Goal: Task Accomplishment & Management: Use online tool/utility

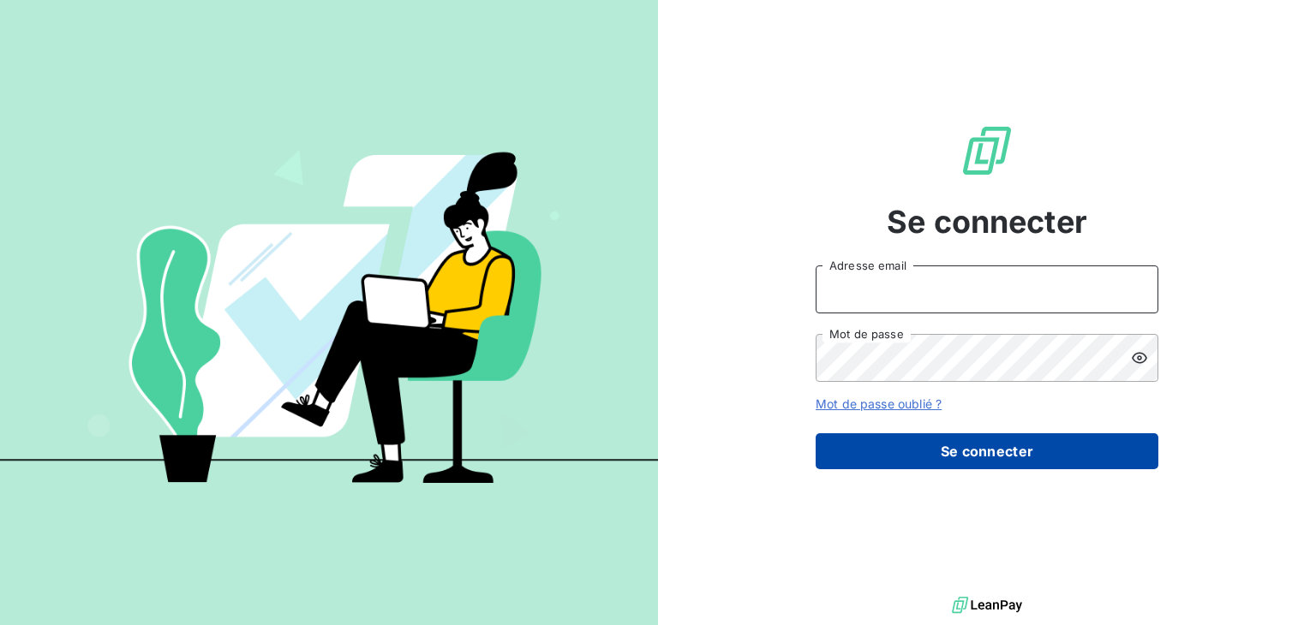
type input "[EMAIL_ADDRESS][DOMAIN_NAME]"
click at [1011, 455] on button "Se connecter" at bounding box center [986, 451] width 343 height 36
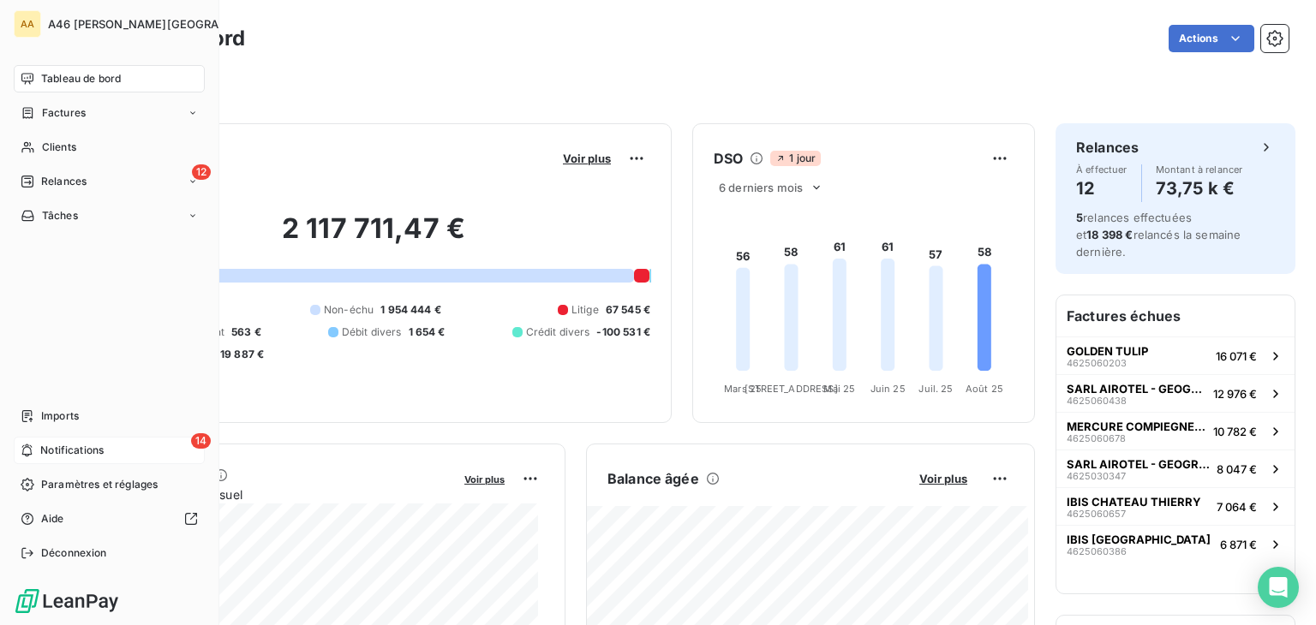
click at [87, 449] on span "Notifications" at bounding box center [71, 450] width 63 height 15
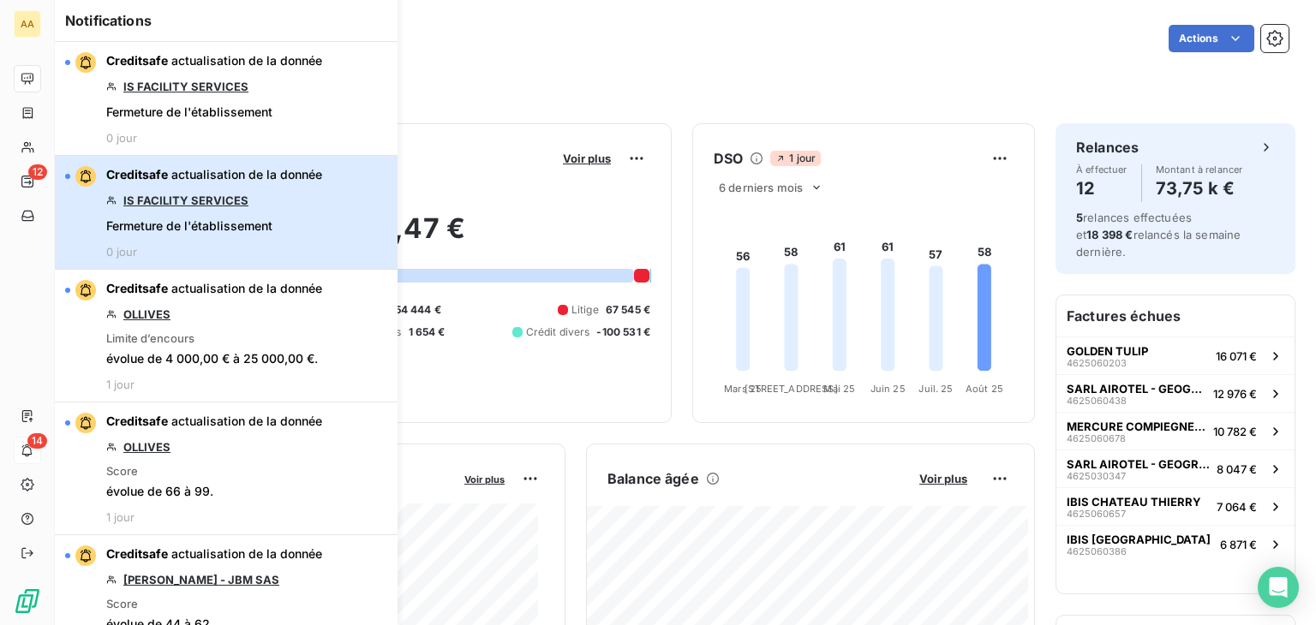
click at [310, 229] on div "Creditsafe actualisation de la donnée IS FACILITY SERVICES Fermeture de l'établ…" at bounding box center [214, 212] width 216 height 92
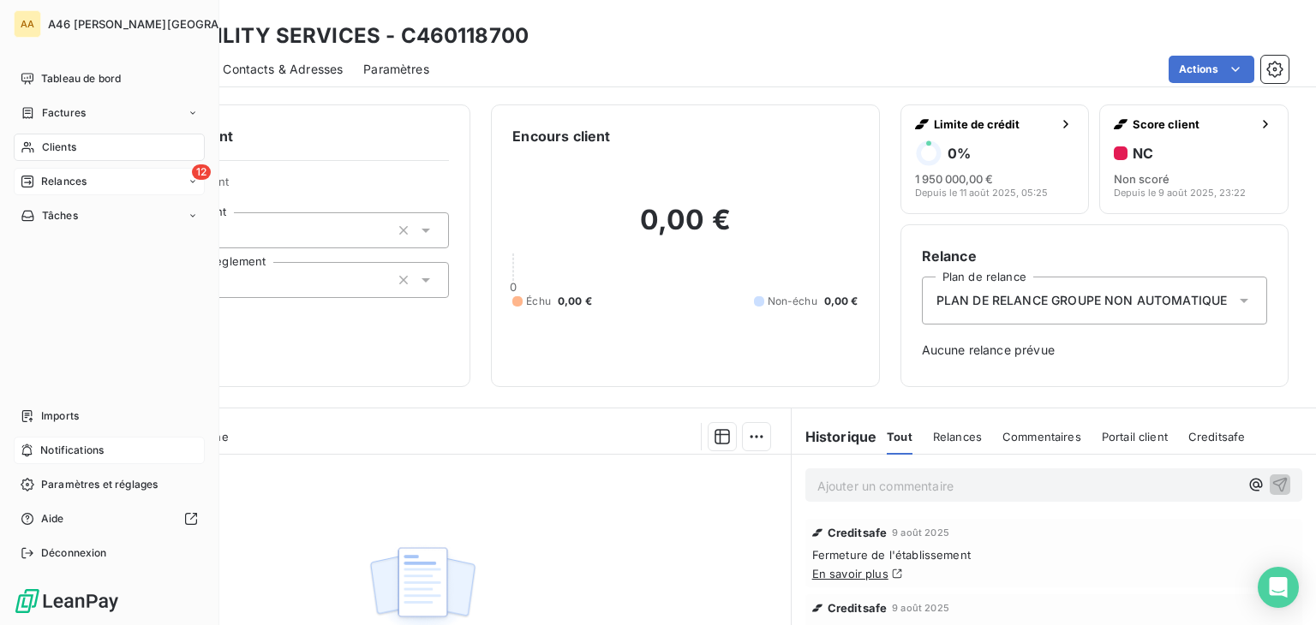
click at [75, 174] on span "Relances" at bounding box center [63, 181] width 45 height 15
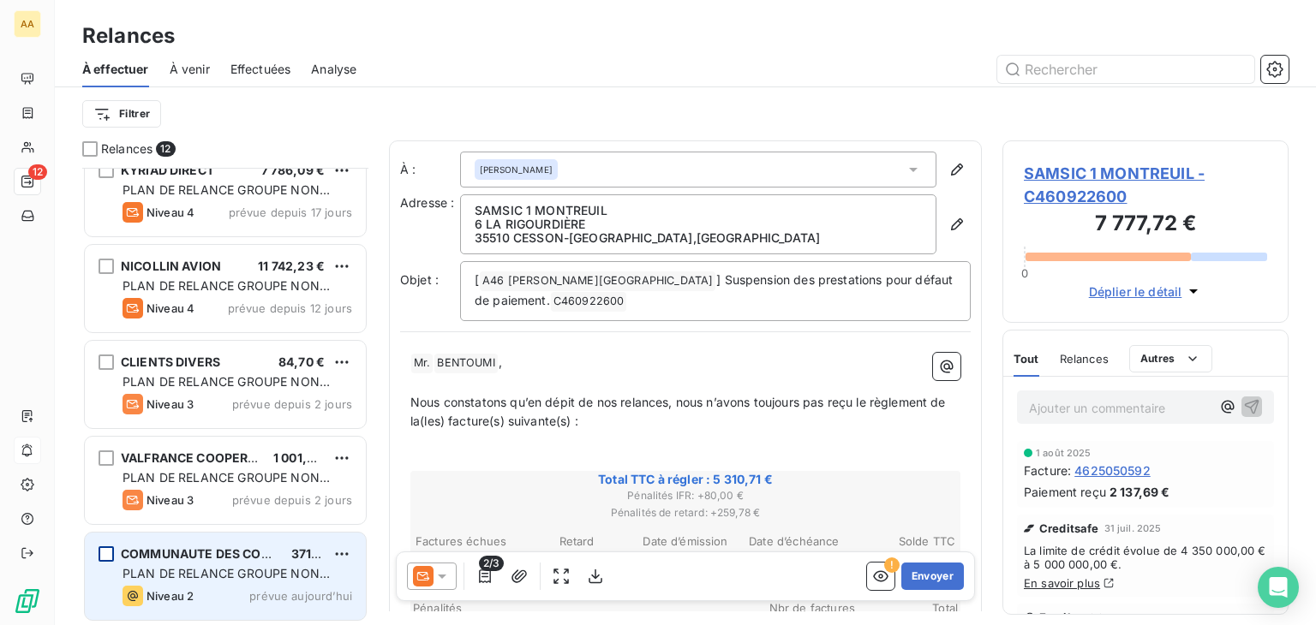
click at [104, 556] on div "grid" at bounding box center [105, 553] width 15 height 15
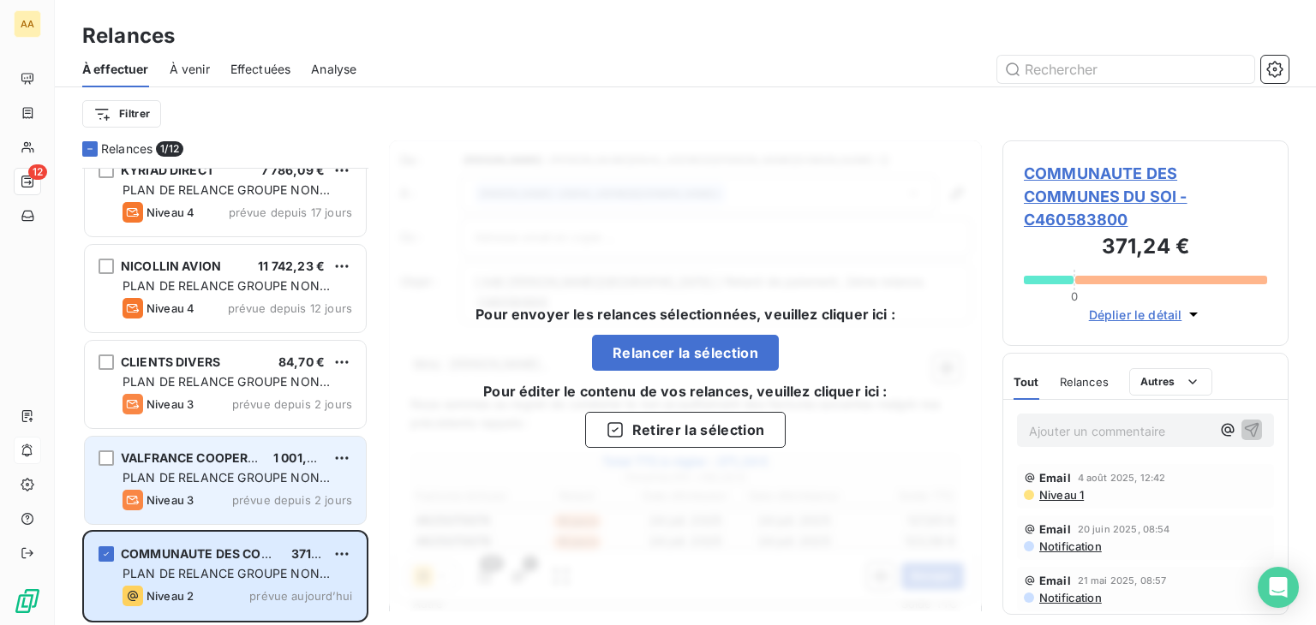
scroll to position [444, 272]
click at [110, 454] on div "grid" at bounding box center [105, 458] width 15 height 15
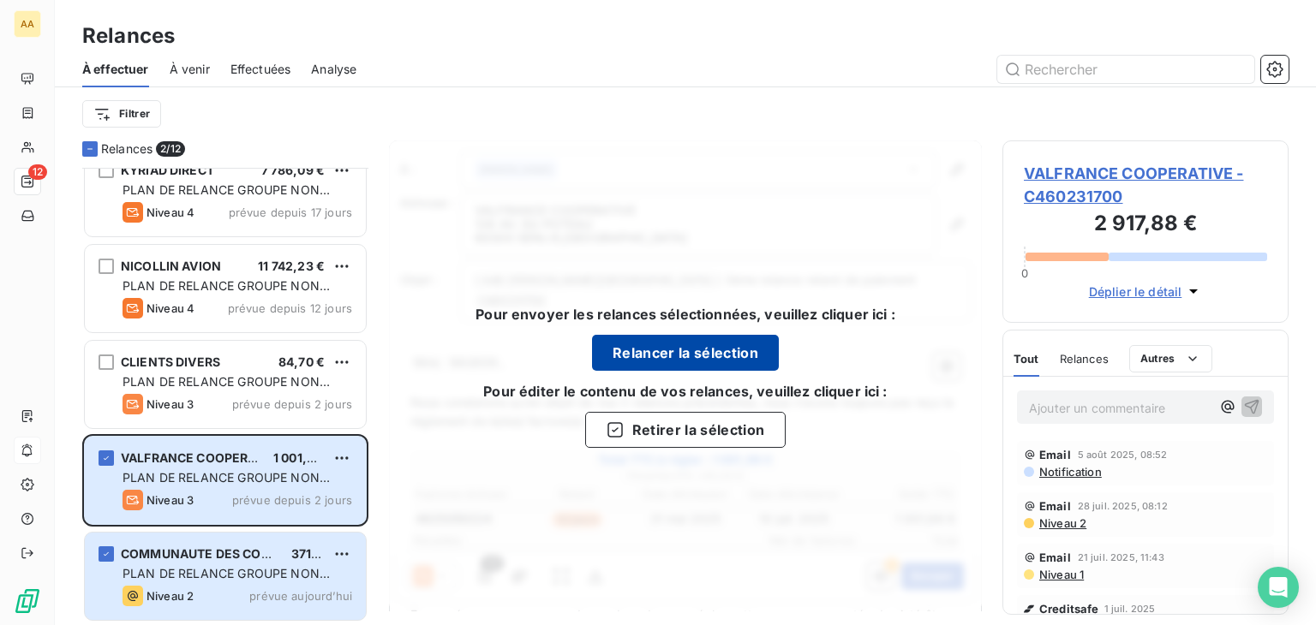
click at [712, 355] on button "Relancer la sélection" at bounding box center [685, 353] width 187 height 36
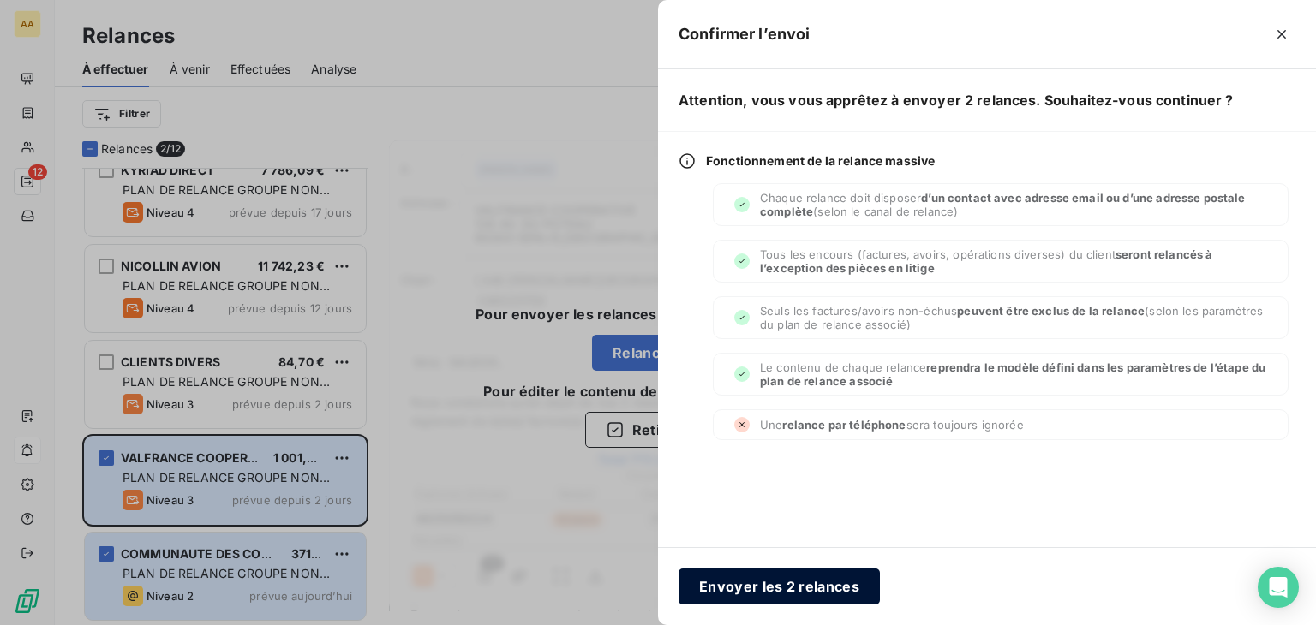
click at [797, 587] on button "Envoyer les 2 relances" at bounding box center [778, 587] width 201 height 36
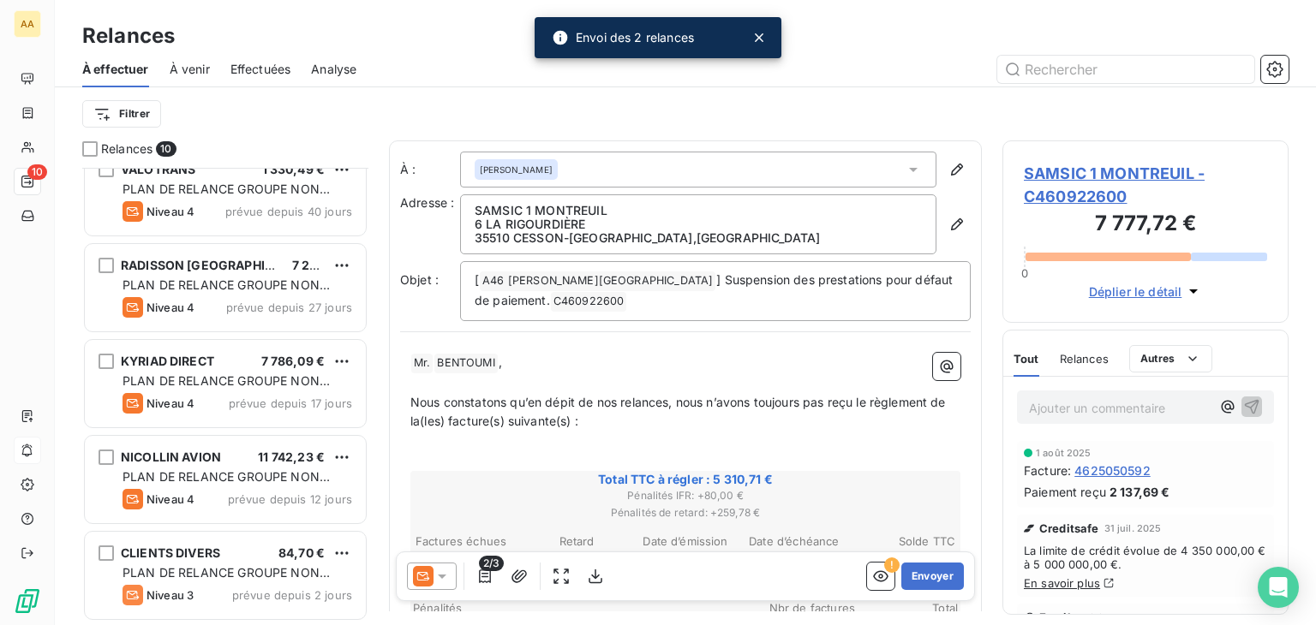
scroll to position [502, 0]
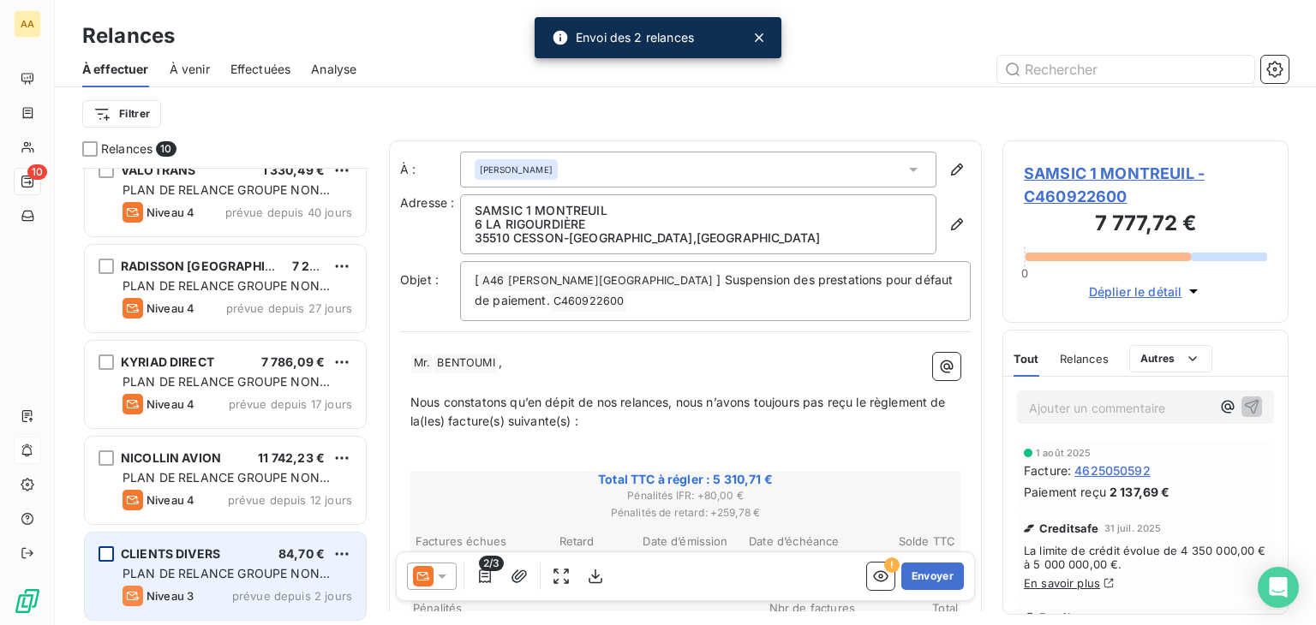
click at [105, 546] on div "grid" at bounding box center [105, 553] width 15 height 15
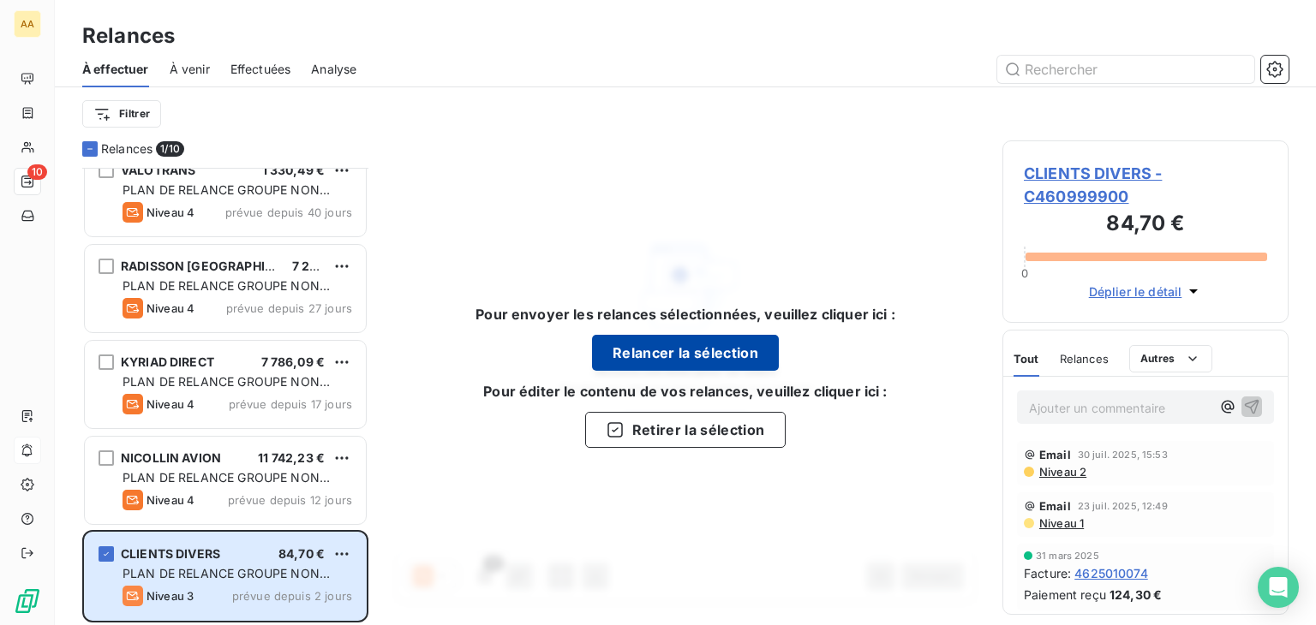
click at [733, 354] on button "Relancer la sélection" at bounding box center [685, 353] width 187 height 36
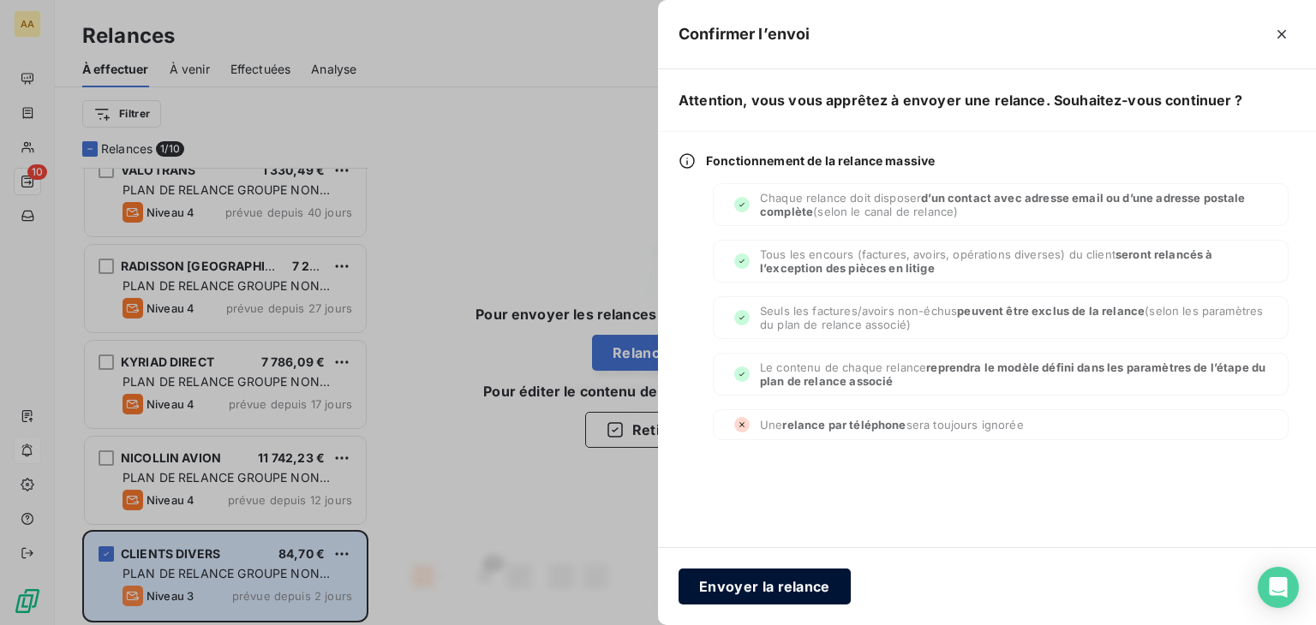
click at [761, 589] on button "Envoyer la relance" at bounding box center [764, 587] width 172 height 36
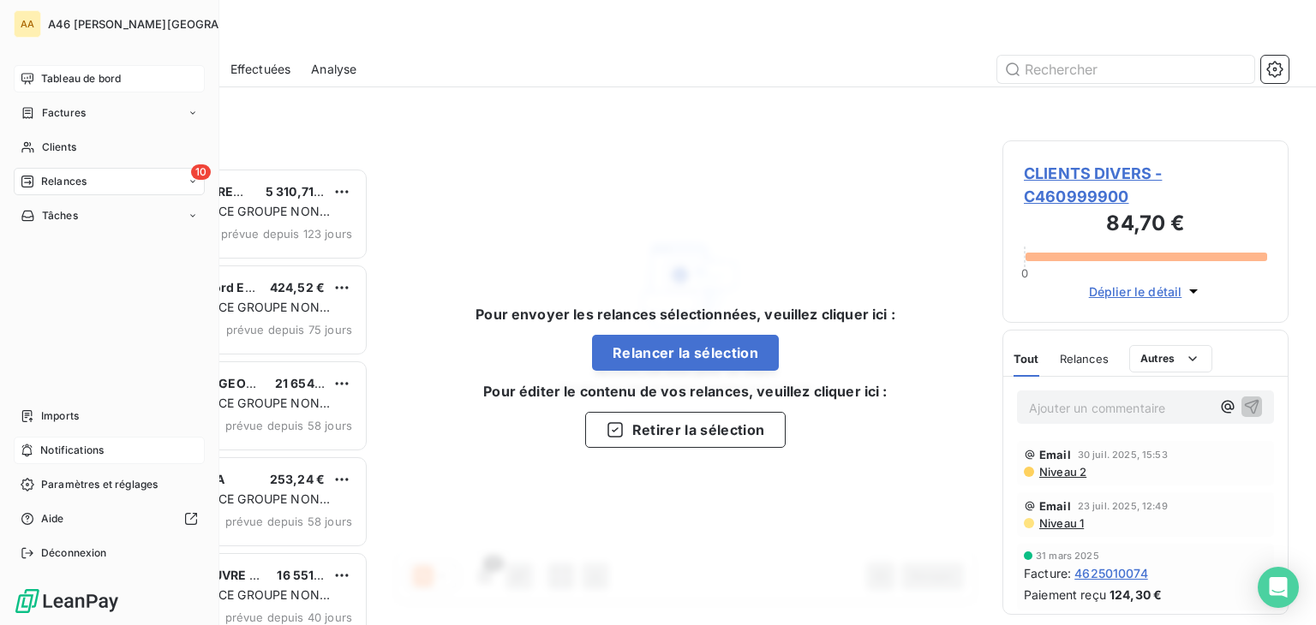
click at [53, 76] on span "Tableau de bord" at bounding box center [81, 78] width 80 height 15
